Goal: Transaction & Acquisition: Purchase product/service

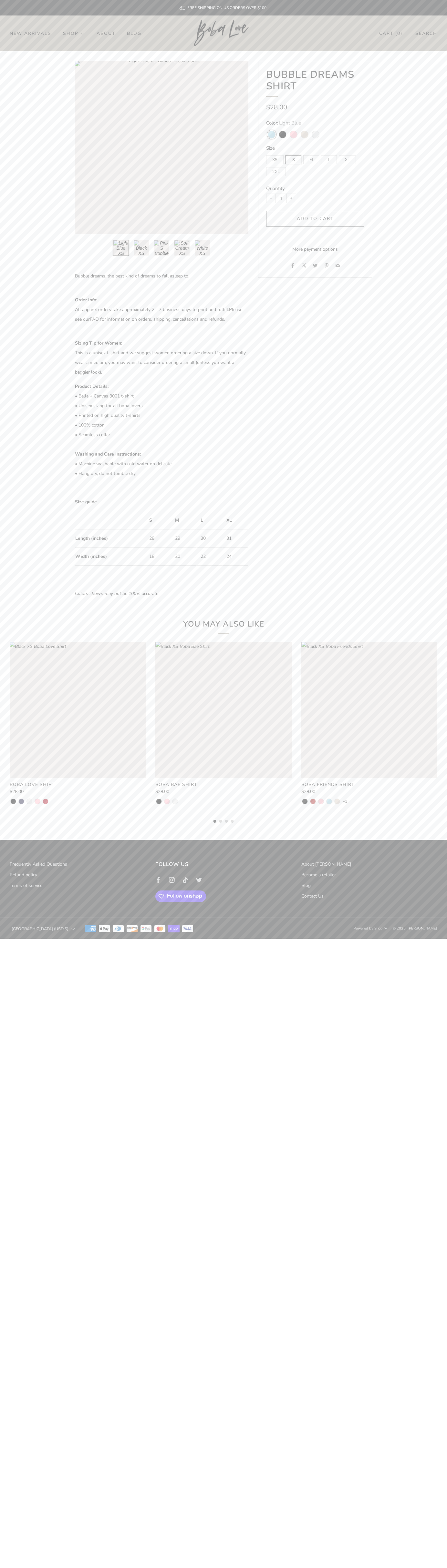
click at [312, 896] on link "Contact Us" at bounding box center [312, 896] width 23 height 6
click at [315, 219] on div "submit" at bounding box center [315, 219] width 6 height 6
click at [390, 33] on link "Cart ( 0 )" at bounding box center [390, 33] width 23 height 10
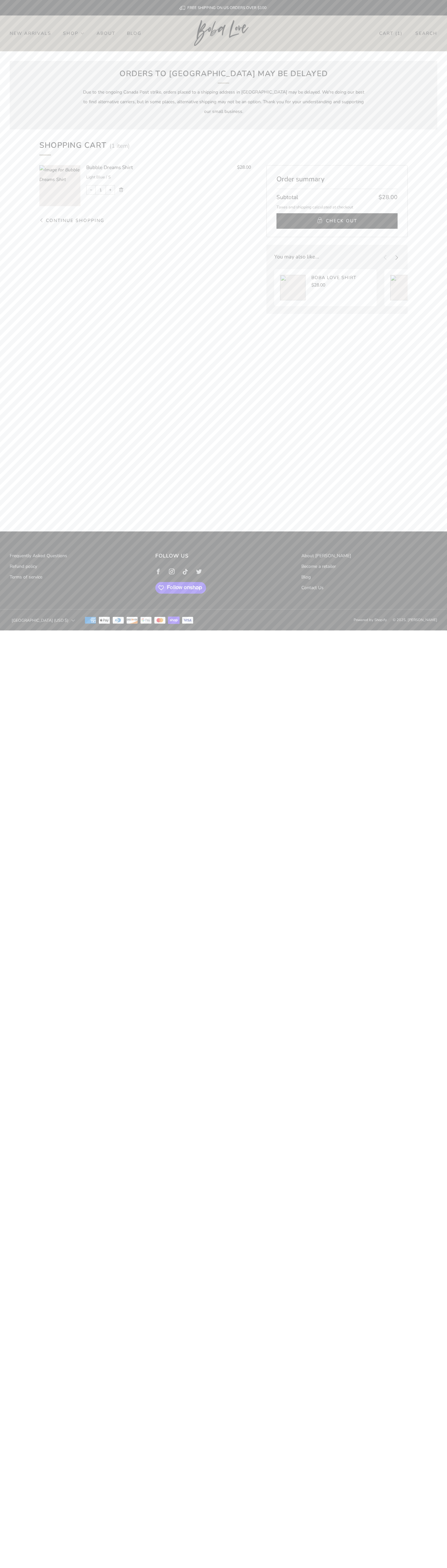
click at [337, 221] on span "Check Out" at bounding box center [341, 221] width 31 height 10
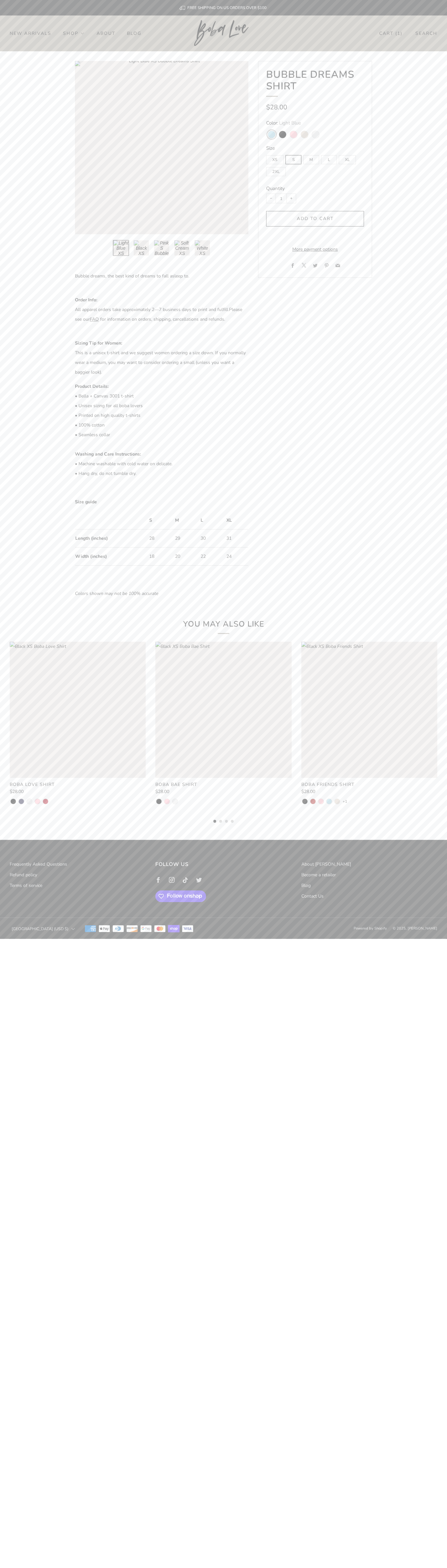
click at [390, 33] on link "Cart ( 1 )" at bounding box center [390, 33] width 23 height 10
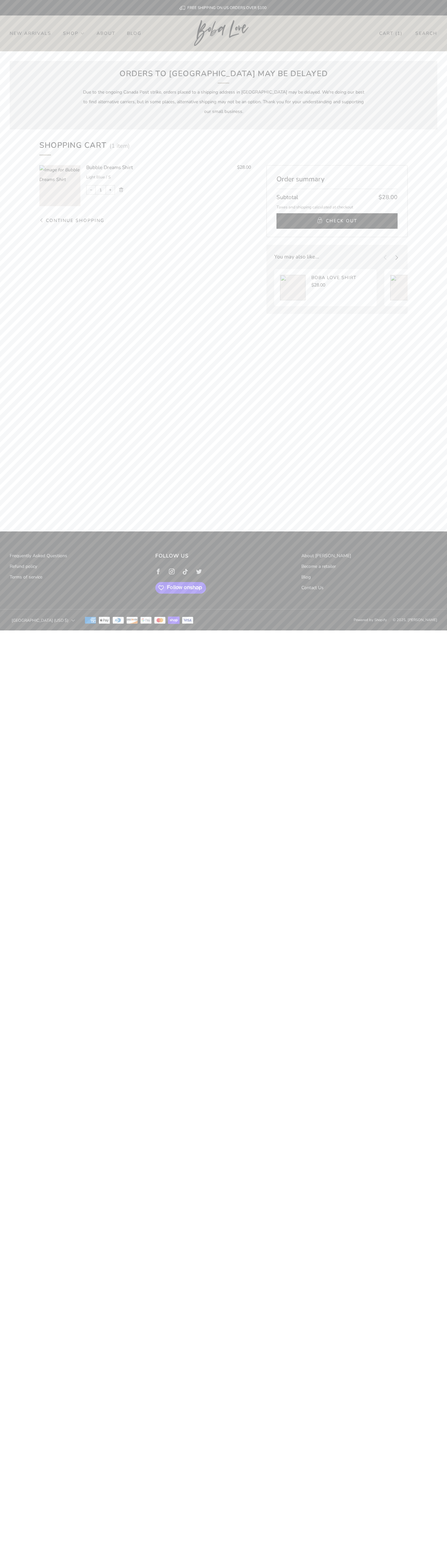
click at [121, 190] on link "Remove" at bounding box center [121, 190] width 4 height 5
